Goal: Task Accomplishment & Management: Manage account settings

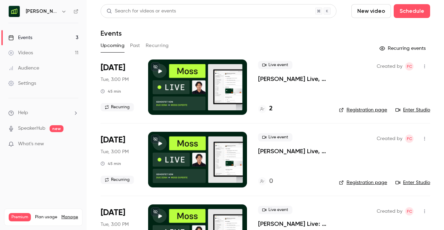
click at [58, 11] on h6 "[PERSON_NAME] [GEOGRAPHIC_DATA]" at bounding box center [42, 11] width 33 height 7
click at [63, 12] on icon "button" at bounding box center [64, 12] width 6 height 6
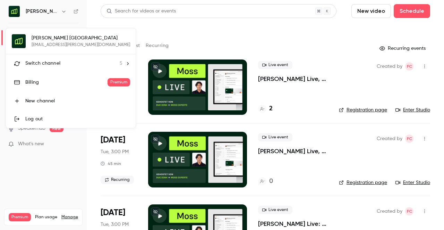
click at [62, 63] on div "Switch channel 5" at bounding box center [73, 63] width 97 height 7
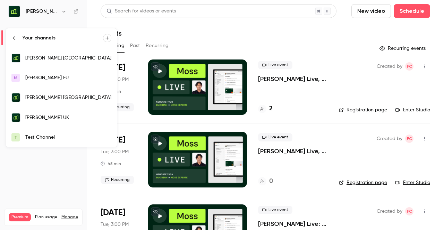
click at [67, 116] on div "[PERSON_NAME] UK" at bounding box center [68, 117] width 86 height 7
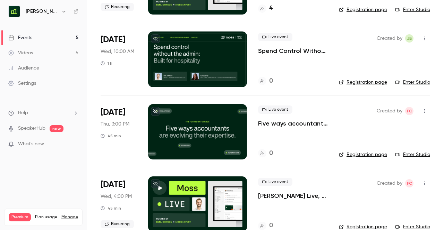
scroll to position [95, 0]
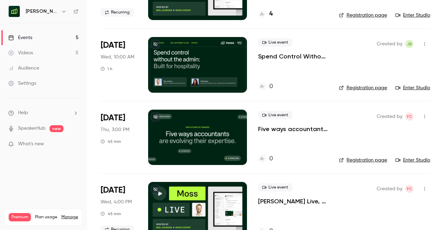
click at [286, 128] on p "Five ways accountants are evolving their expertise, for the future of finance" at bounding box center [293, 129] width 70 height 8
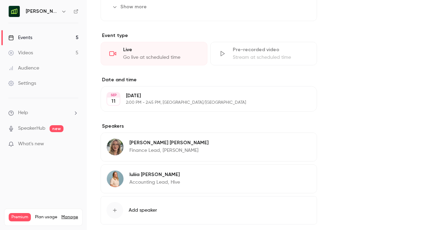
scroll to position [316, 0]
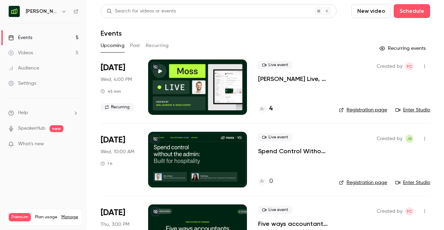
scroll to position [25, 0]
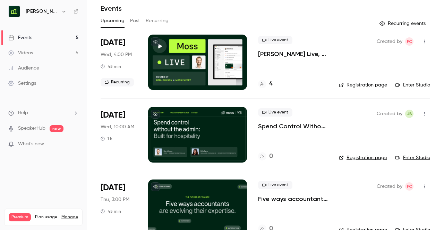
click at [299, 124] on p "Spend Control Without the Admin: Built for Hospitality" at bounding box center [293, 126] width 70 height 8
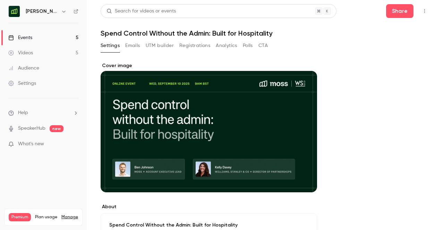
click at [41, 84] on link "Settings" at bounding box center [43, 83] width 87 height 15
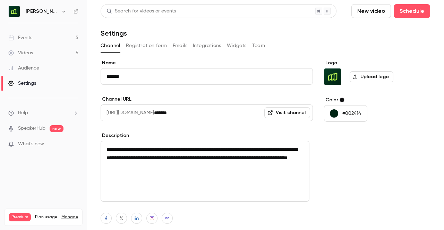
click at [201, 48] on button "Integrations" at bounding box center [207, 45] width 28 height 11
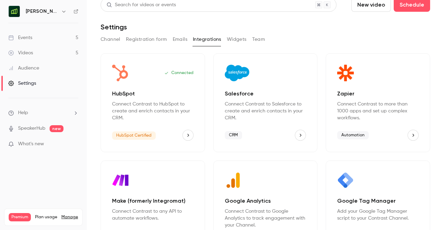
scroll to position [6, 0]
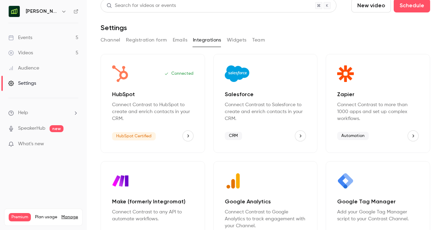
click at [41, 41] on link "Events 5" at bounding box center [43, 37] width 87 height 15
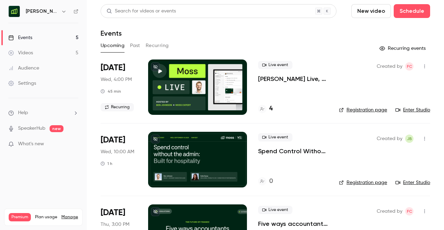
click at [283, 156] on div "Live event Spend Control Without the Admin: Built for Hospitality 0" at bounding box center [293, 159] width 70 height 55
click at [285, 154] on p "Spend Control Without the Admin: Built for Hospitality" at bounding box center [293, 151] width 70 height 8
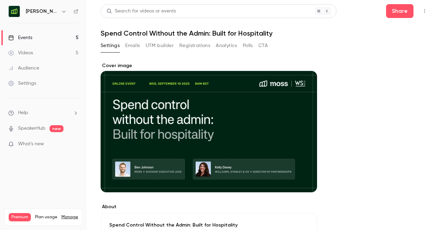
click at [125, 47] on button "Emails" at bounding box center [132, 45] width 15 height 11
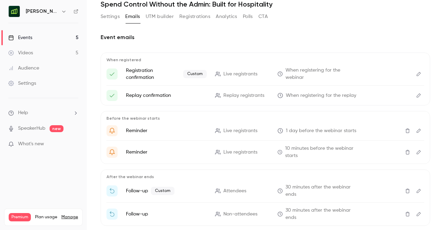
scroll to position [29, 0]
click at [416, 72] on icon "Edit" at bounding box center [418, 74] width 4 height 4
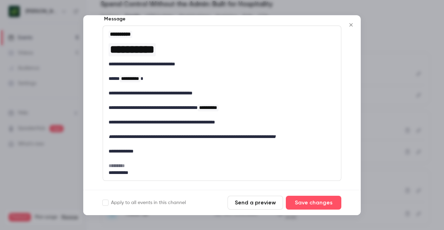
scroll to position [70, 0]
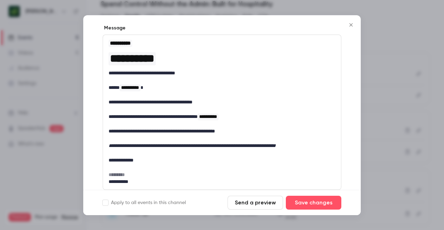
click at [352, 24] on icon "Close" at bounding box center [351, 25] width 8 height 6
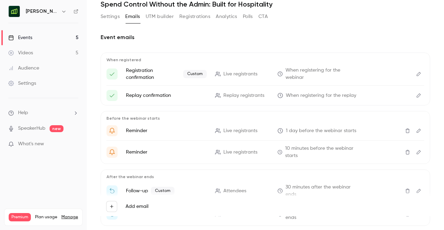
scroll to position [0, 0]
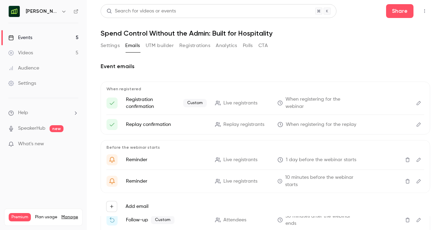
click at [195, 48] on button "Registrations" at bounding box center [194, 45] width 31 height 11
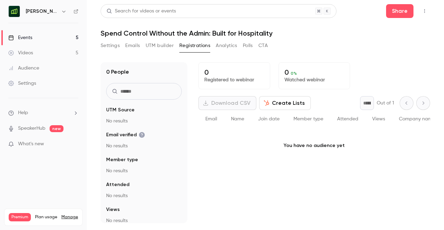
click at [111, 46] on button "Settings" at bounding box center [109, 45] width 19 height 11
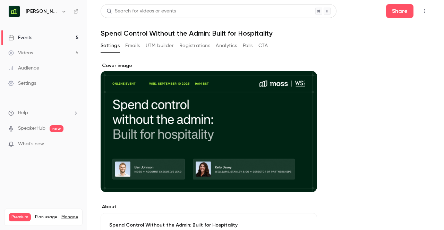
click at [157, 45] on button "UTM builder" at bounding box center [160, 45] width 28 height 11
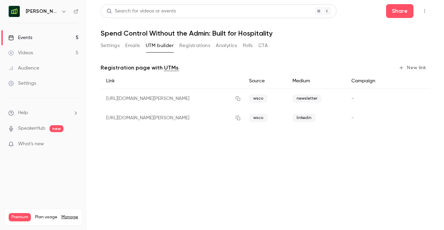
click at [196, 49] on button "Registrations" at bounding box center [194, 45] width 31 height 11
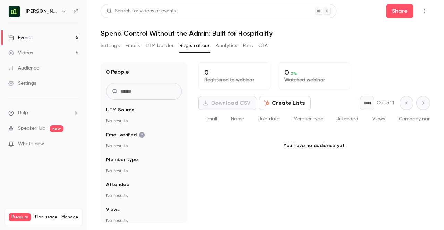
click at [218, 45] on button "Analytics" at bounding box center [226, 45] width 21 height 11
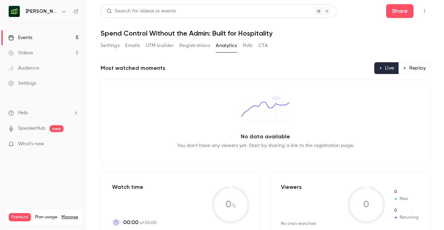
click at [248, 46] on button "Polls" at bounding box center [248, 45] width 10 height 11
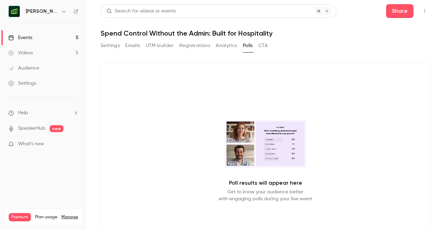
click at [261, 41] on button "CTA" at bounding box center [262, 45] width 9 height 11
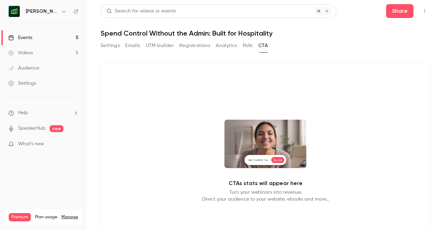
click at [134, 46] on button "Emails" at bounding box center [132, 45] width 15 height 11
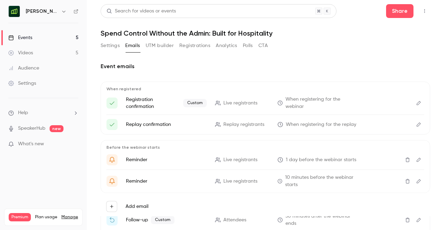
click at [112, 46] on button "Settings" at bounding box center [109, 45] width 19 height 11
